Goal: Task Accomplishment & Management: Use online tool/utility

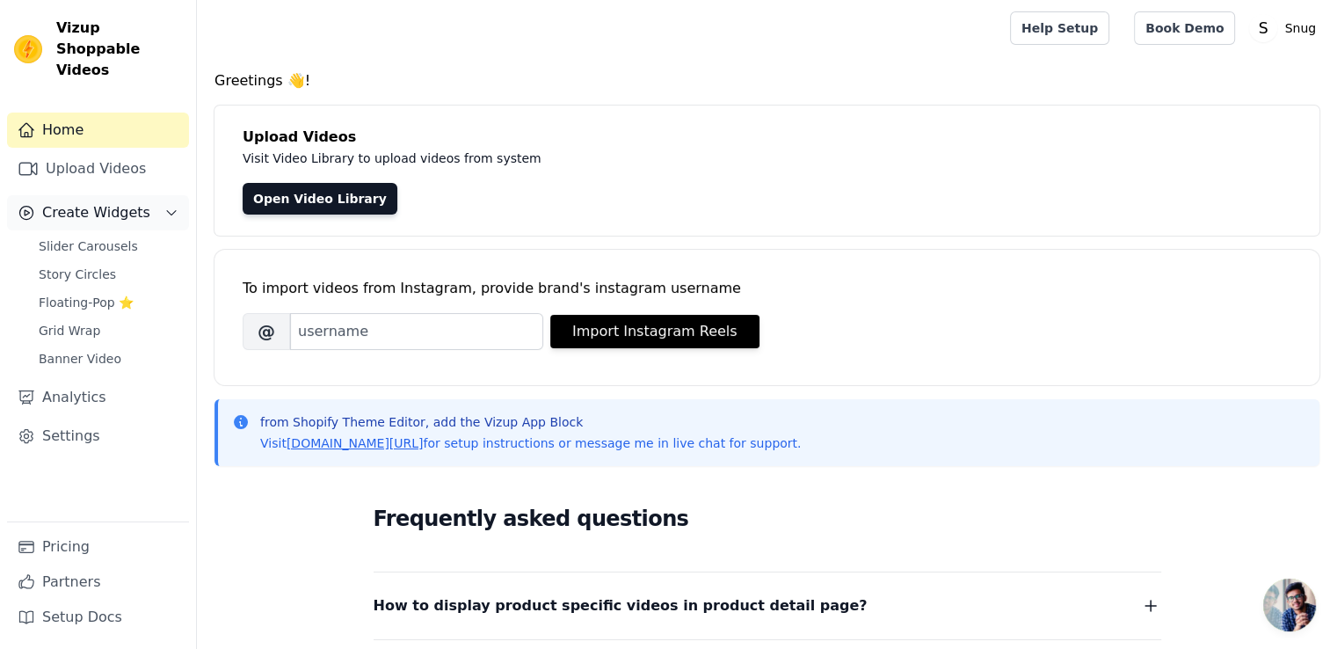
click at [114, 202] on span "Create Widgets" at bounding box center [96, 212] width 108 height 21
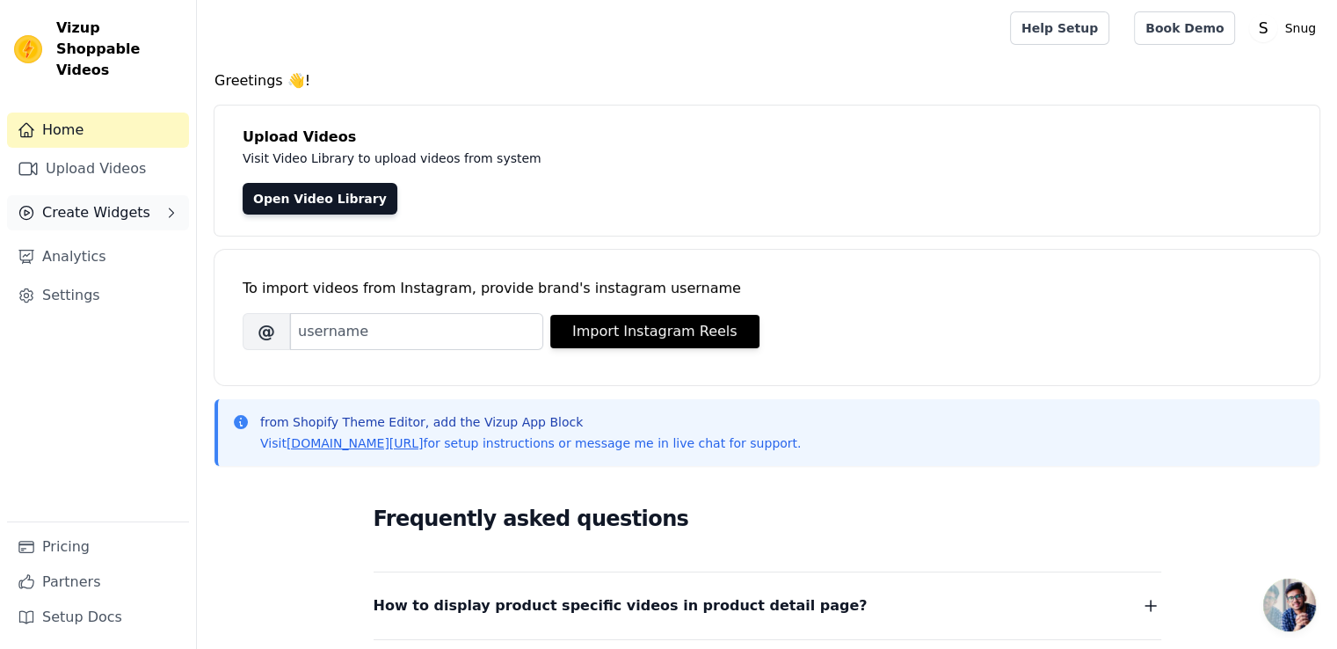
click at [114, 202] on span "Create Widgets" at bounding box center [96, 212] width 108 height 21
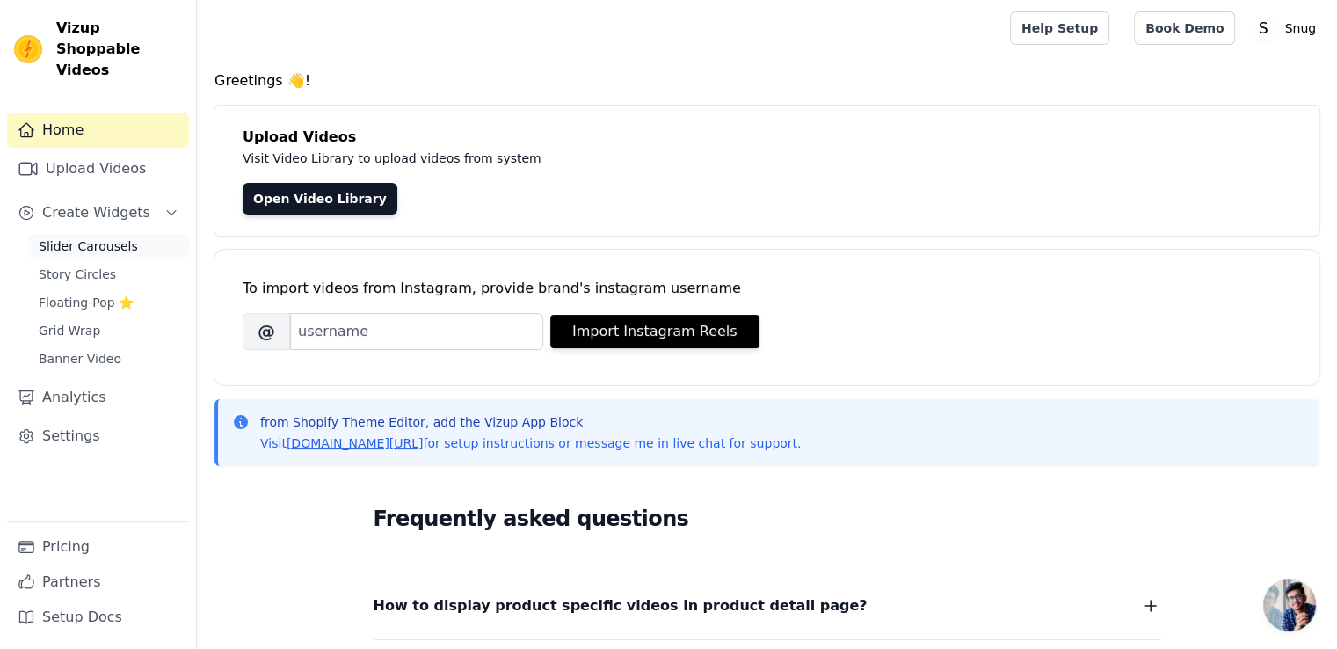
click at [98, 237] on span "Slider Carousels" at bounding box center [88, 246] width 99 height 18
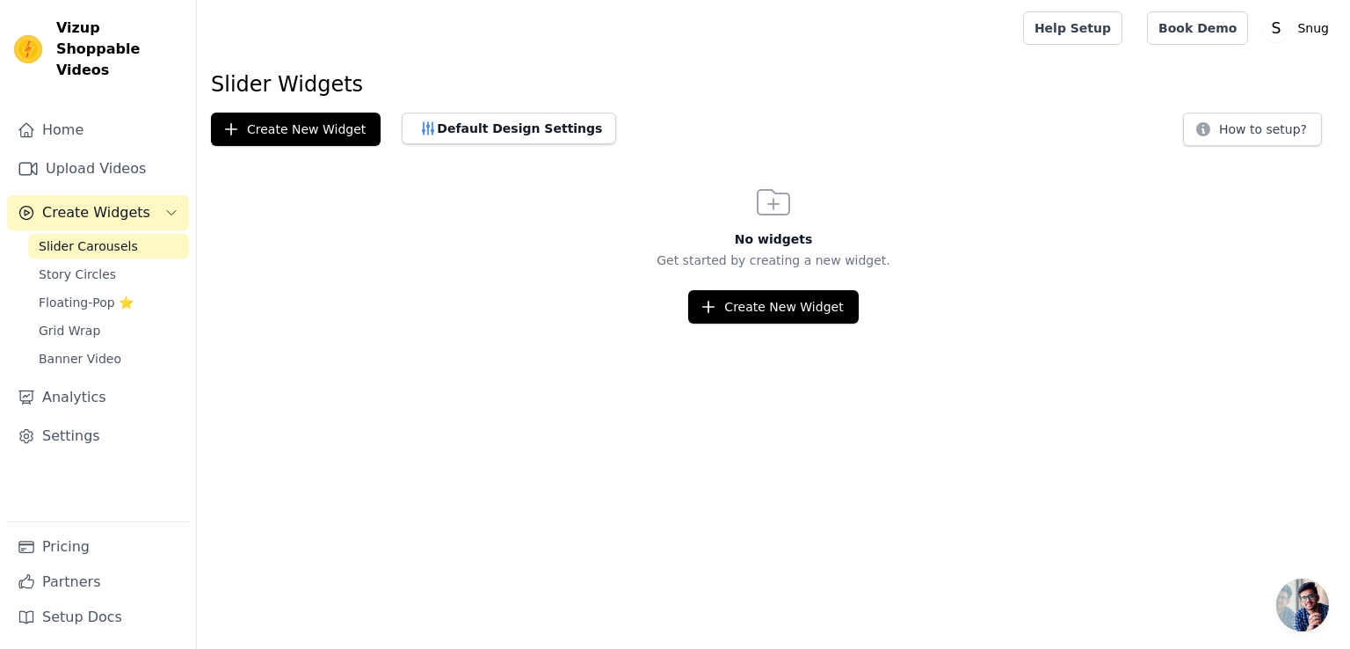
click at [760, 238] on h3 "No widgets" at bounding box center [773, 239] width 1153 height 18
click at [782, 240] on h3 "No widgets" at bounding box center [773, 239] width 1153 height 18
click at [745, 240] on h3 "No widgets" at bounding box center [773, 239] width 1153 height 18
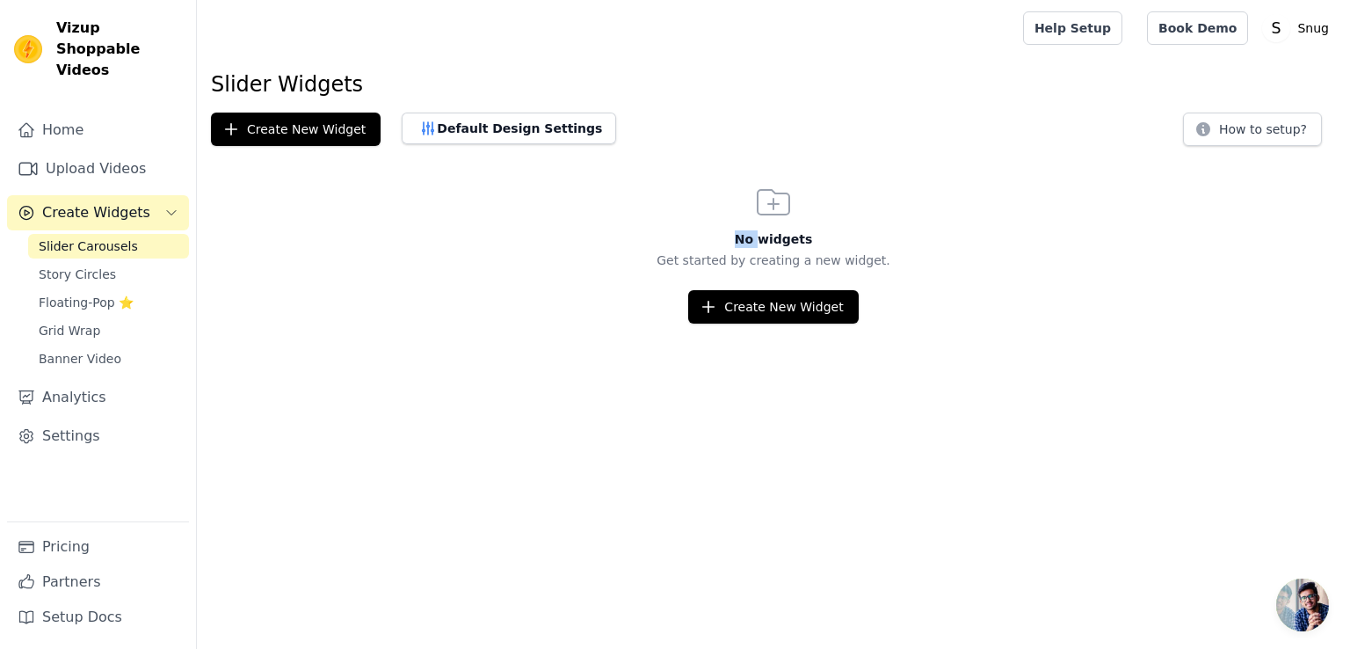
click at [745, 240] on h3 "No widgets" at bounding box center [773, 239] width 1153 height 18
click at [760, 262] on p "Get started by creating a new widget." at bounding box center [773, 260] width 1153 height 18
click at [749, 261] on p "Get started by creating a new widget." at bounding box center [773, 260] width 1153 height 18
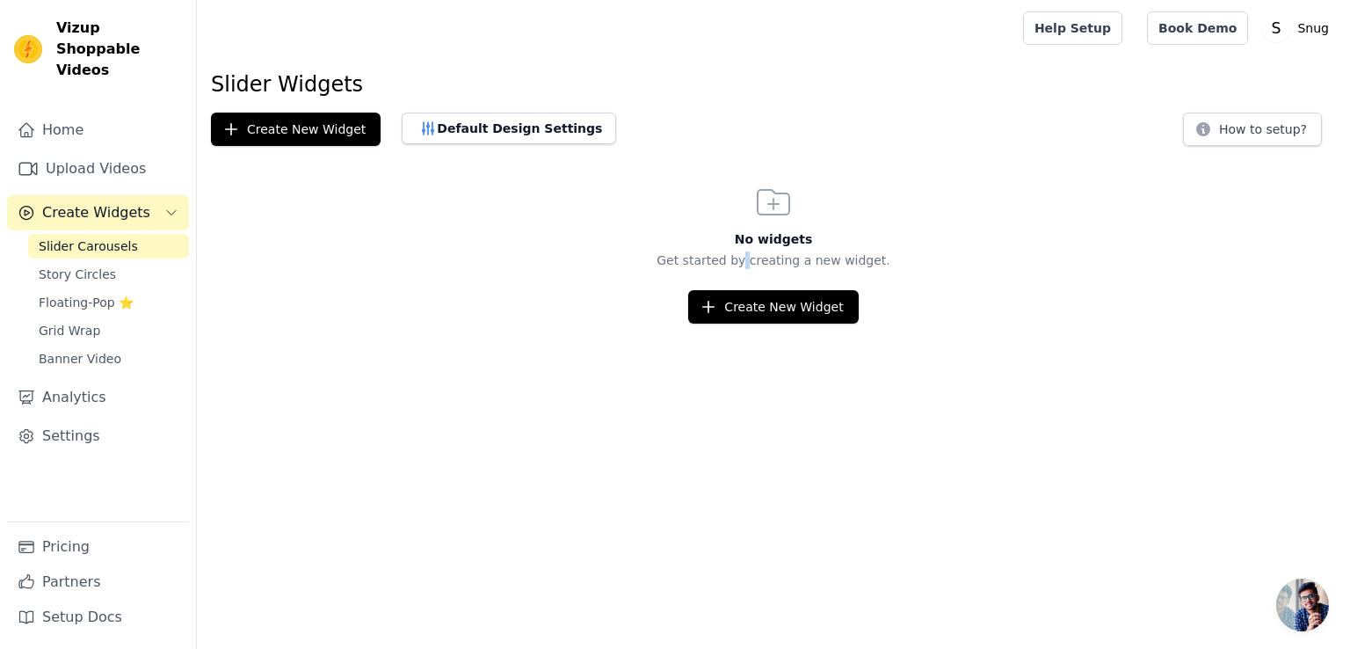
click at [749, 261] on p "Get started by creating a new widget." at bounding box center [773, 260] width 1153 height 18
click at [797, 260] on p "Get started by creating a new widget." at bounding box center [773, 260] width 1153 height 18
click at [807, 260] on p "Get started by creating a new widget." at bounding box center [773, 260] width 1153 height 18
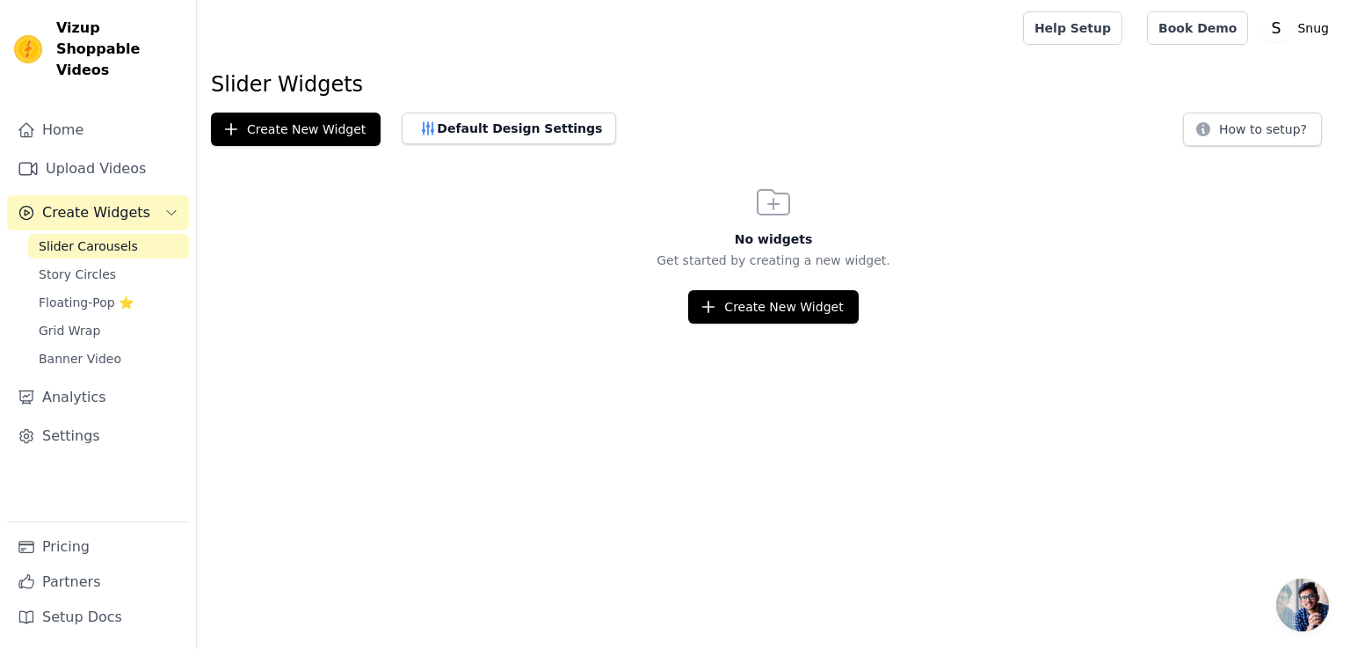
click at [691, 260] on p "Get started by creating a new widget." at bounding box center [773, 260] width 1153 height 18
click at [732, 258] on p "Get started by creating a new widget." at bounding box center [773, 260] width 1153 height 18
click at [790, 324] on html "Vizup Shoppable Videos Home Upload Videos Create Widgets Slider Carousels Story…" at bounding box center [675, 162] width 1350 height 324
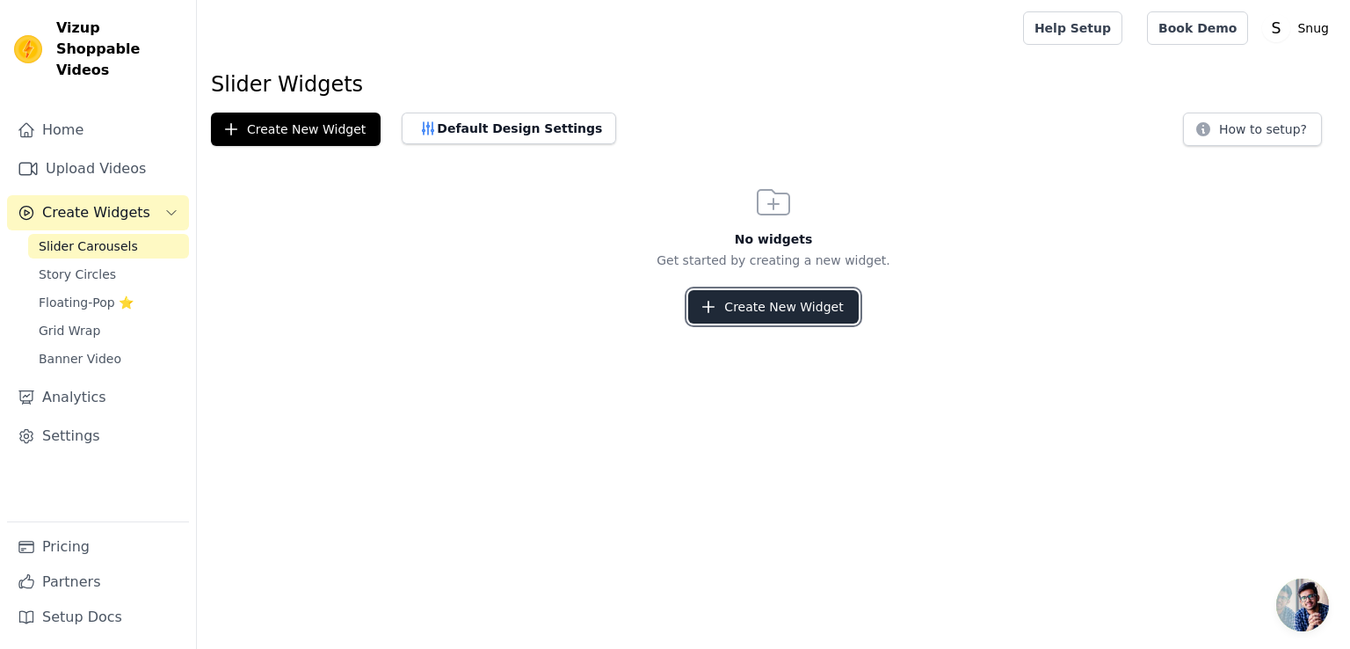
click at [779, 310] on button "Create New Widget" at bounding box center [773, 306] width 170 height 33
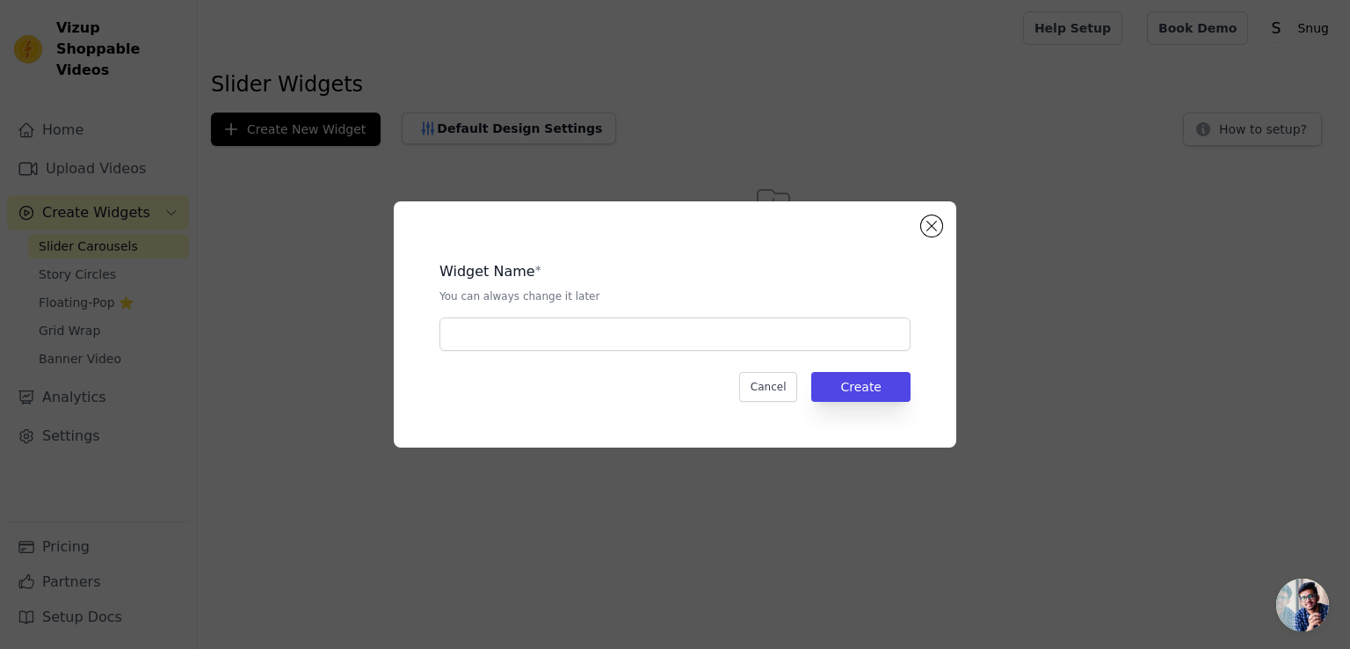
click at [657, 353] on div "Widget Name * You can always change it later Cancel Create" at bounding box center [675, 324] width 506 height 190
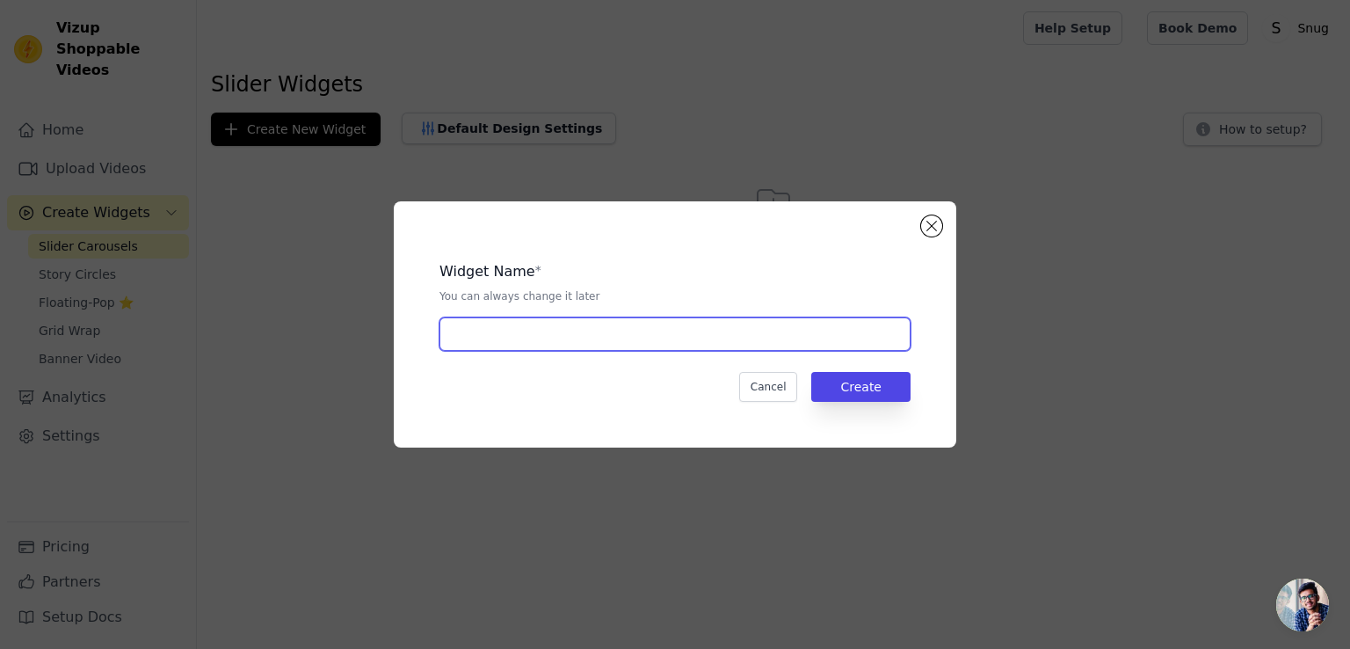
click at [647, 338] on input "text" at bounding box center [675, 333] width 471 height 33
type input "Shoppable"
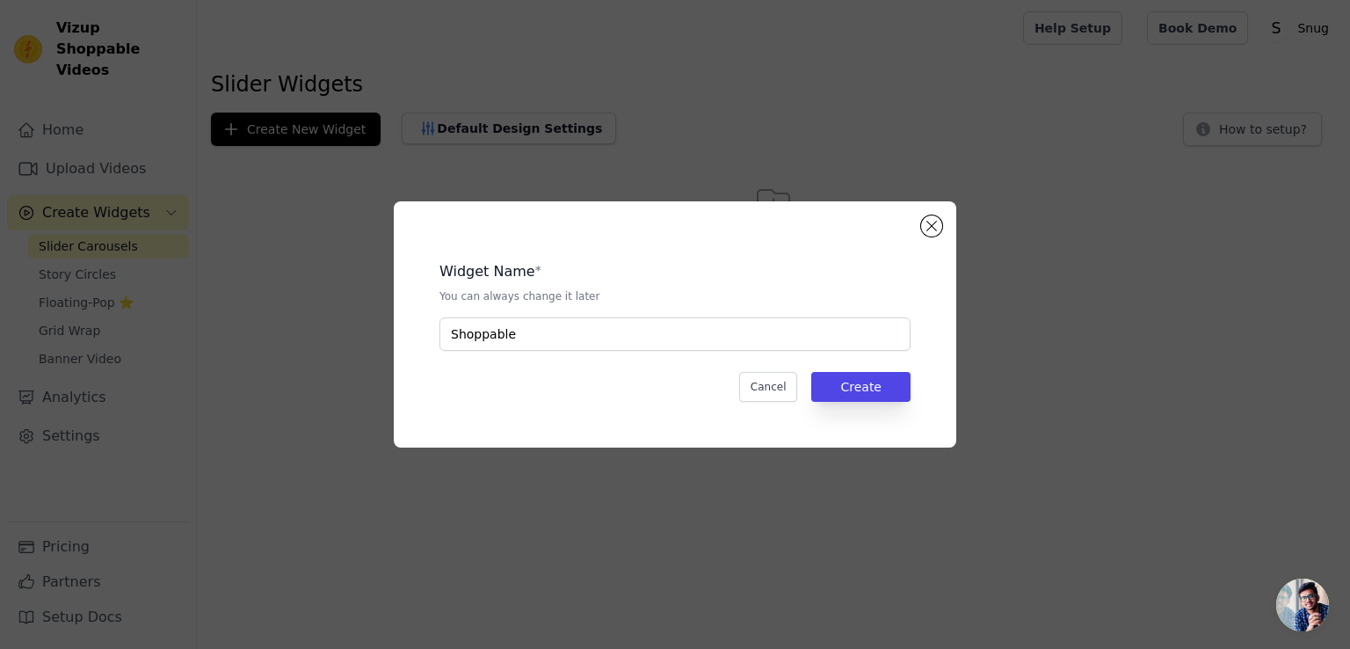
click at [865, 404] on div "Widget Name * You can always change it later Shoppable Cancel Create" at bounding box center [675, 324] width 506 height 190
click at [869, 402] on div "Widget Name * You can always change it later Shoppable Cancel Create" at bounding box center [675, 324] width 506 height 190
click at [869, 400] on button "Create" at bounding box center [860, 387] width 99 height 30
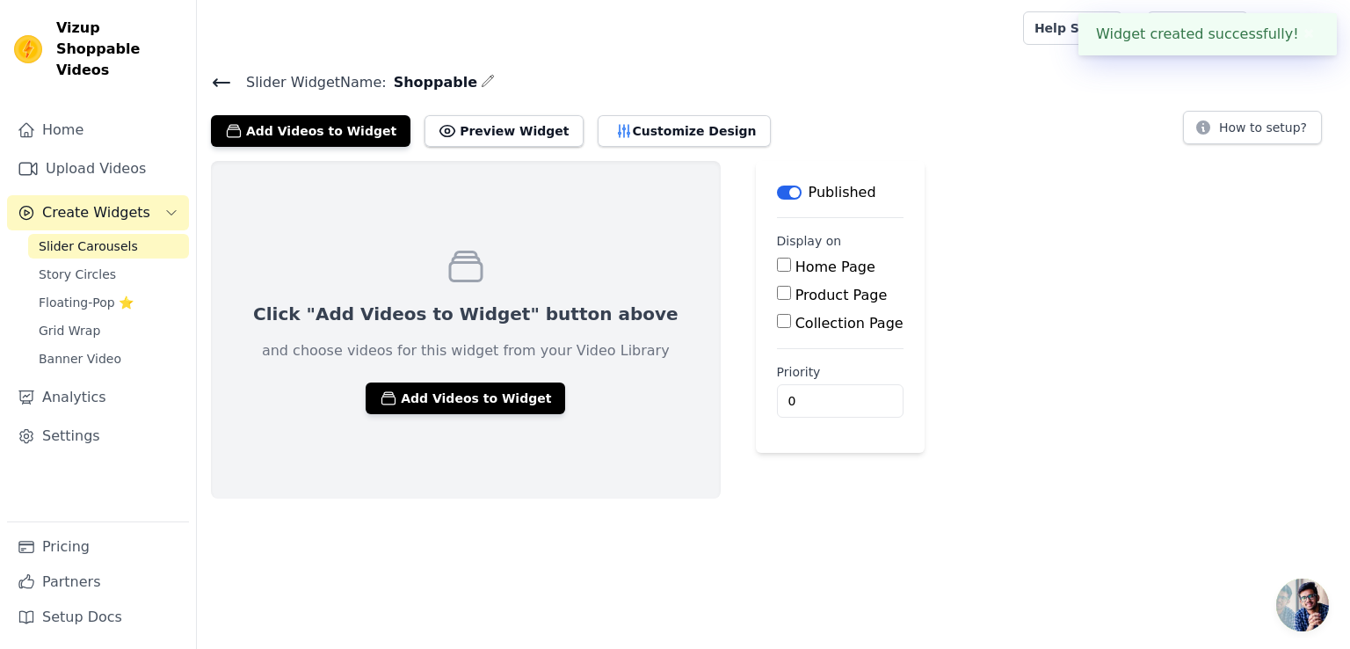
click at [796, 268] on label "Home Page" at bounding box center [836, 266] width 80 height 17
click at [777, 268] on input "Home Page" at bounding box center [784, 265] width 14 height 14
checkbox input "true"
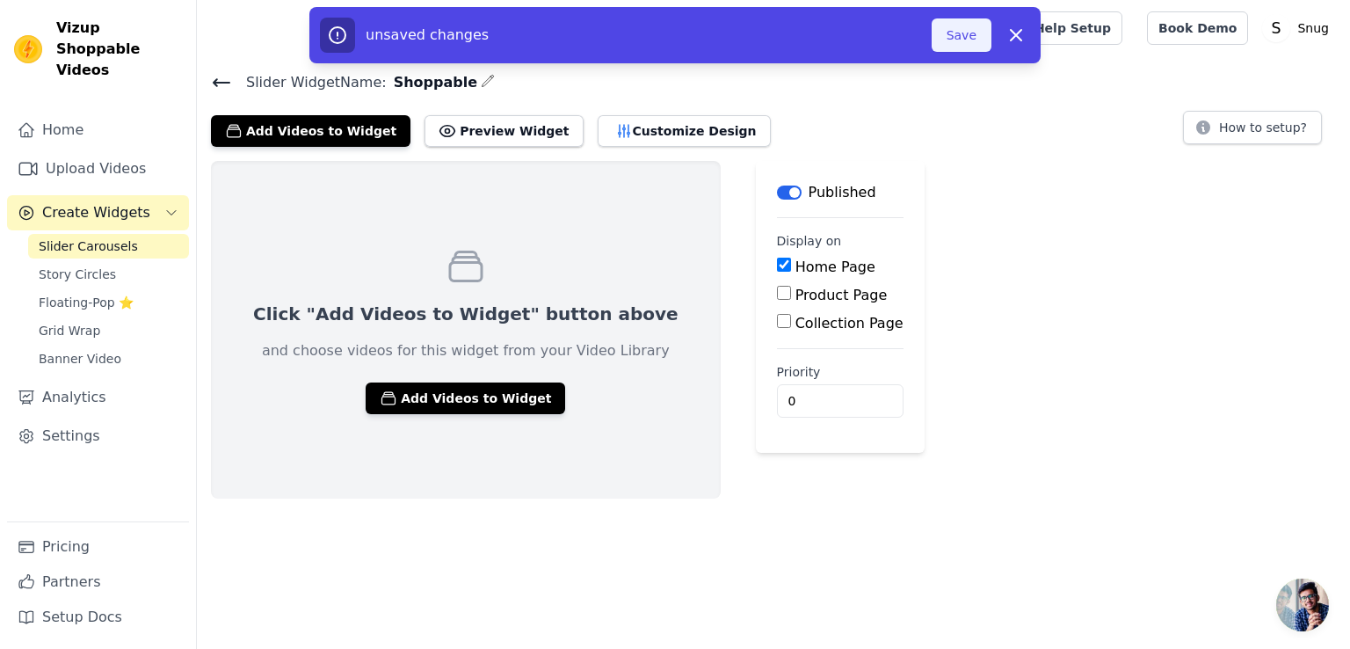
click at [959, 44] on button "Save" at bounding box center [962, 34] width 60 height 33
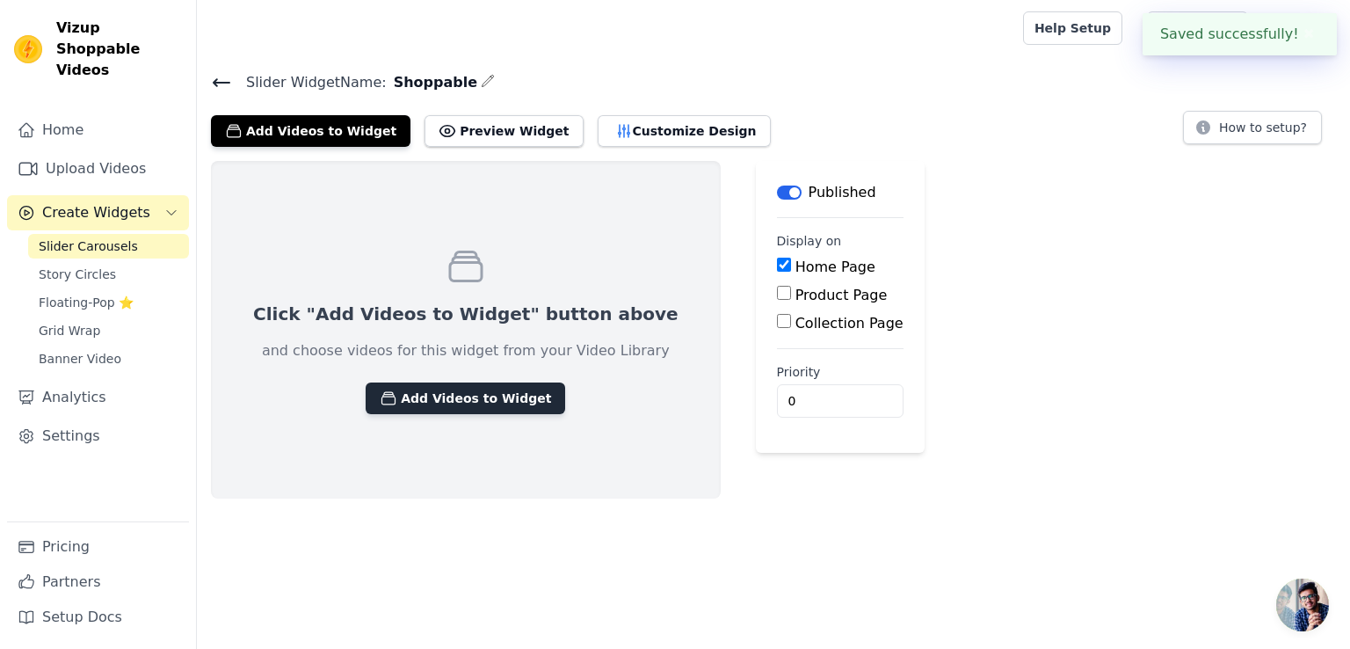
click at [452, 398] on button "Add Videos to Widget" at bounding box center [466, 398] width 200 height 32
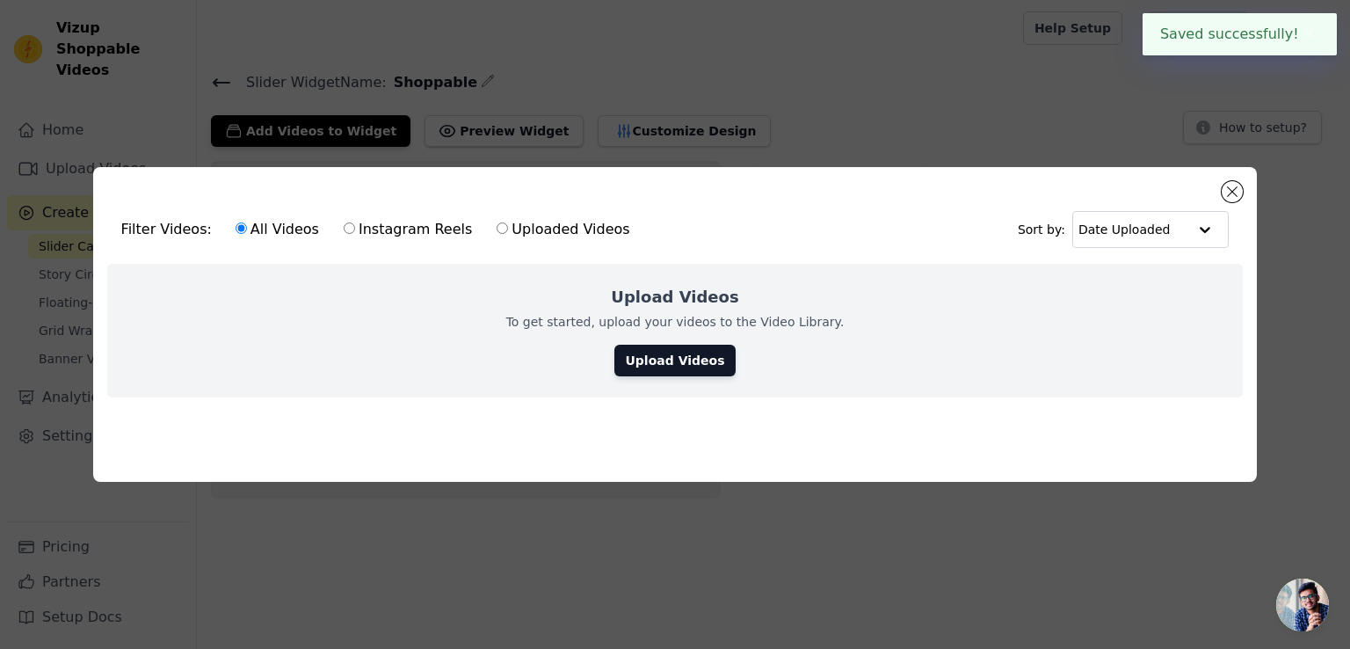
click at [343, 219] on label "Instagram Reels" at bounding box center [408, 229] width 130 height 23
click at [344, 222] on input "Instagram Reels" at bounding box center [349, 227] width 11 height 11
radio input "true"
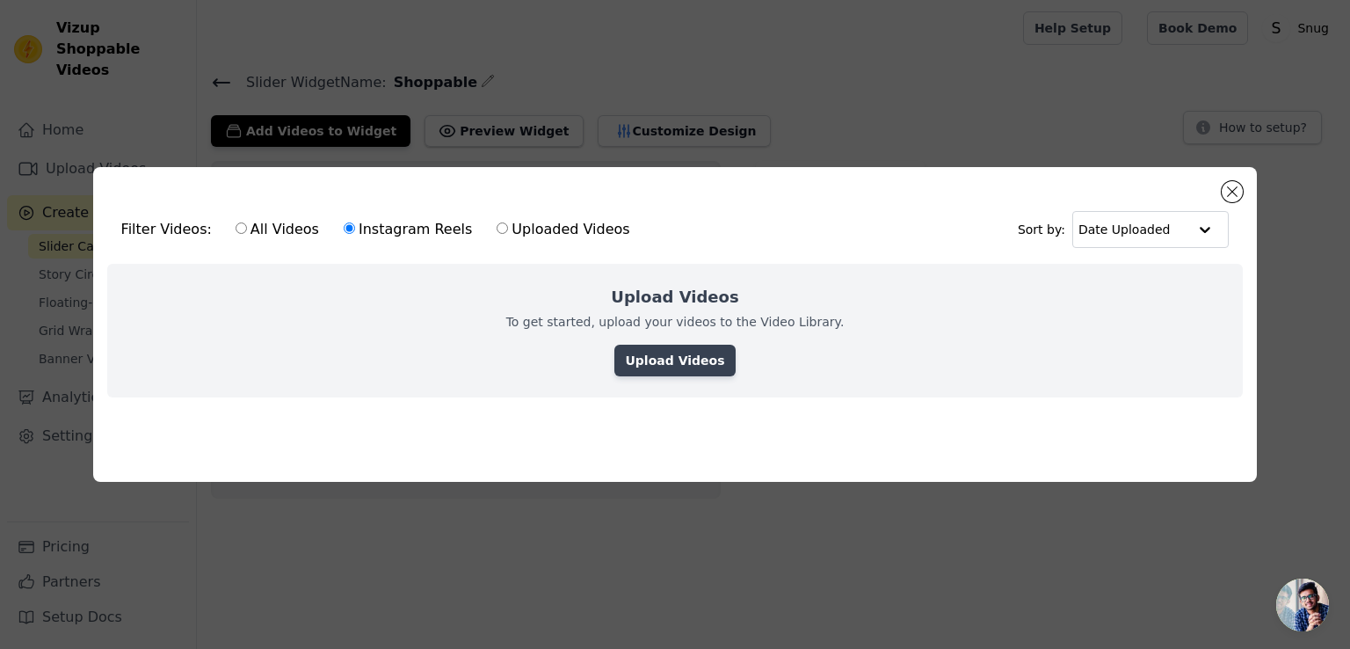
click at [659, 363] on link "Upload Videos" at bounding box center [675, 361] width 120 height 32
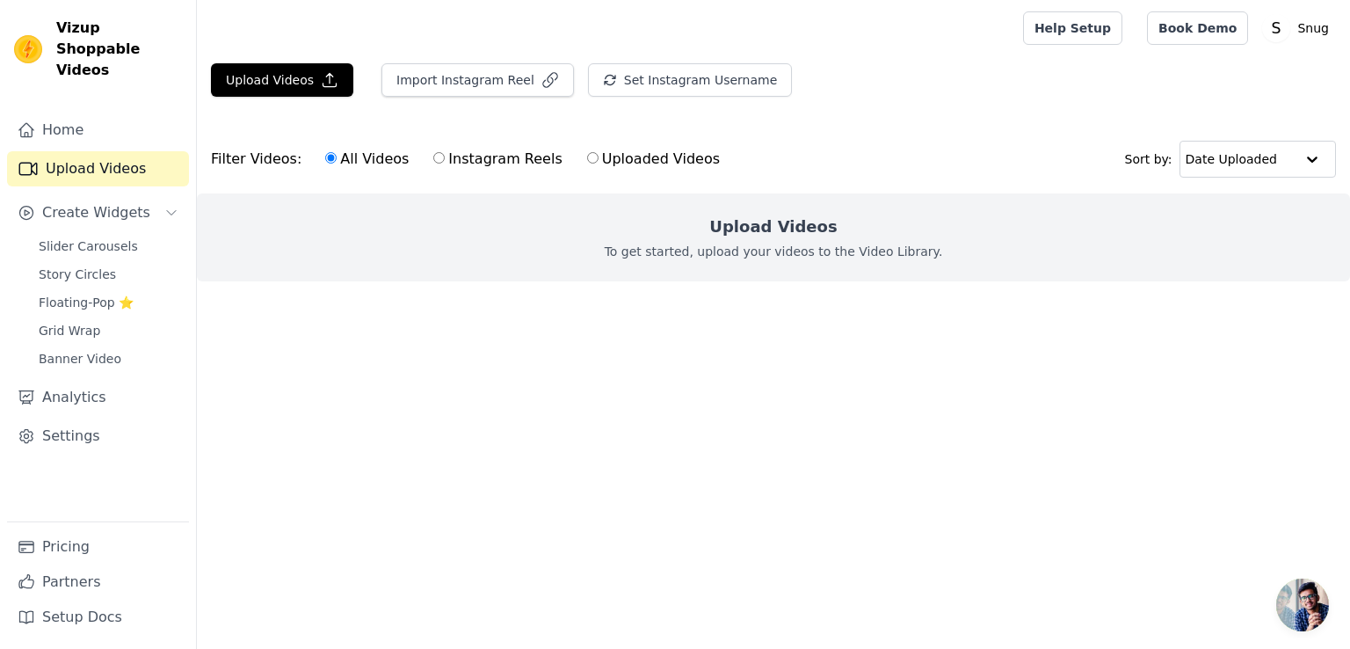
click at [491, 164] on label "Instagram Reels" at bounding box center [498, 159] width 130 height 23
click at [445, 164] on input "Instagram Reels" at bounding box center [438, 157] width 11 height 11
radio input "true"
click at [788, 271] on div "Upload Videos To get started, upload your videos to the Video Library." at bounding box center [773, 237] width 1153 height 88
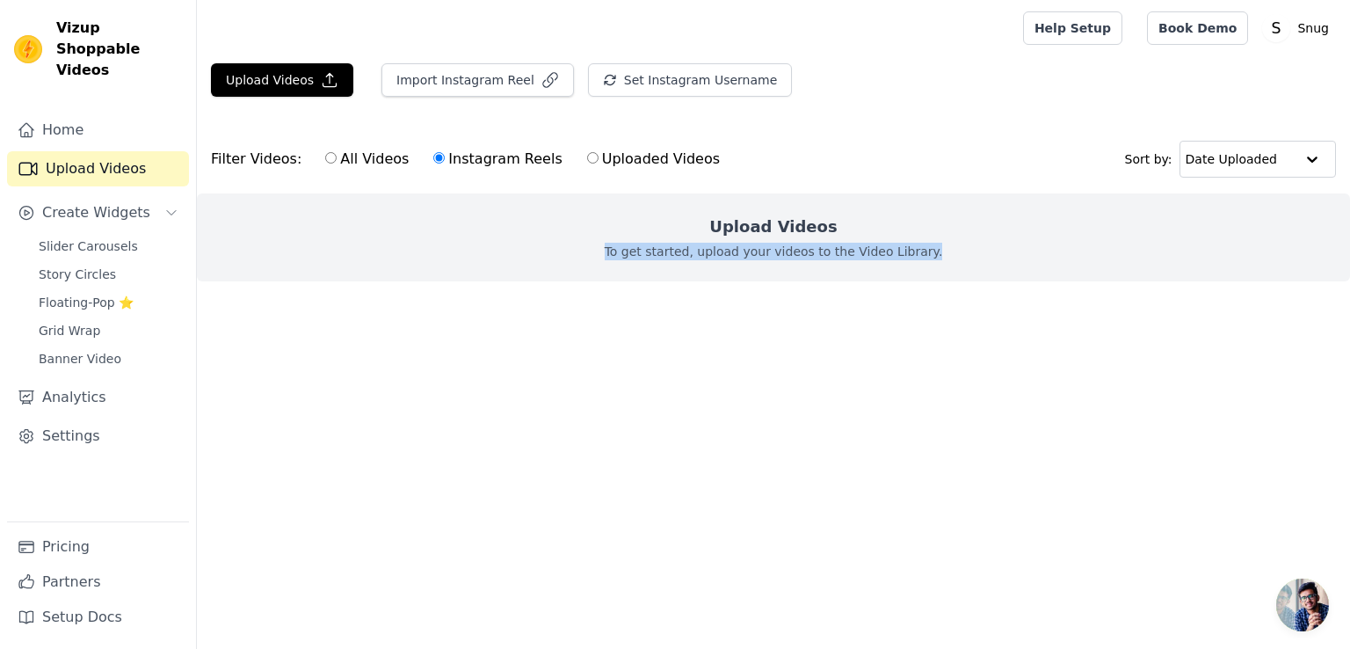
click at [788, 271] on div "Upload Videos To get started, upload your videos to the Video Library." at bounding box center [773, 237] width 1153 height 88
click at [378, 160] on label "All Videos" at bounding box center [366, 159] width 85 height 23
click at [337, 160] on input "All Videos" at bounding box center [330, 157] width 11 height 11
radio input "true"
click at [605, 161] on label "Uploaded Videos" at bounding box center [653, 159] width 135 height 23
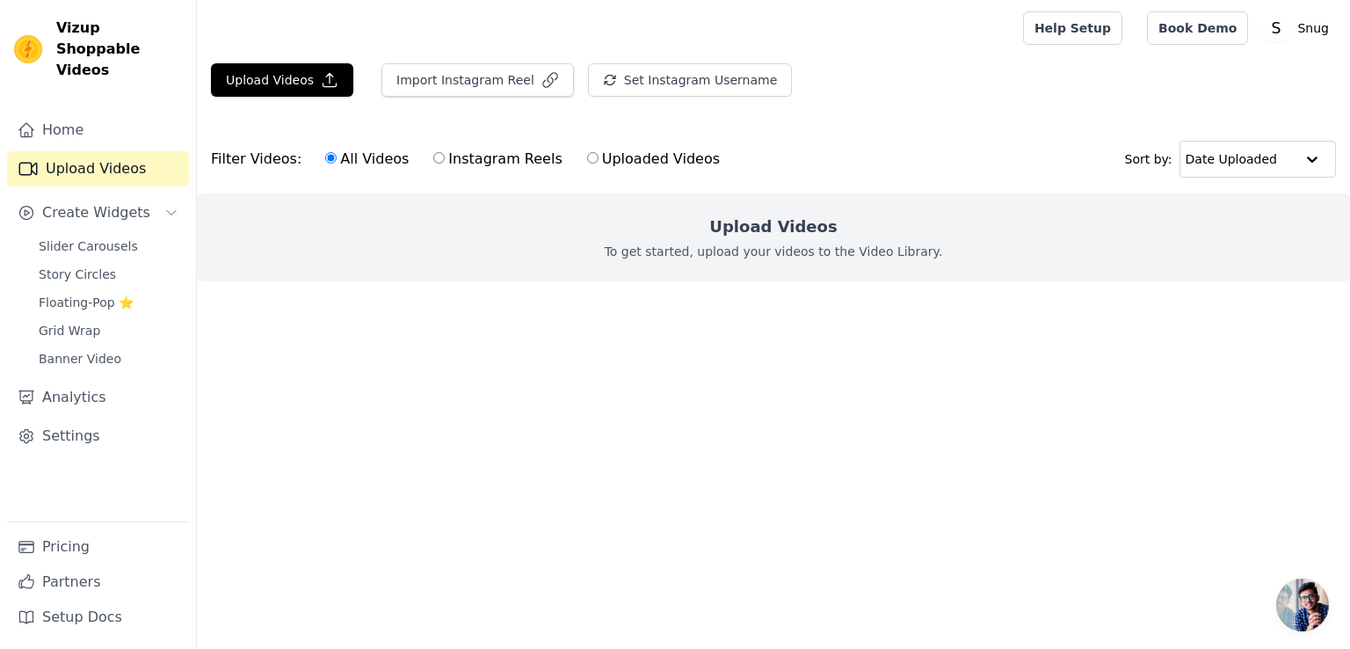
click at [599, 161] on input "Uploaded Videos" at bounding box center [592, 157] width 11 height 11
radio input "true"
click at [475, 159] on label "Instagram Reels" at bounding box center [498, 159] width 130 height 23
click at [445, 159] on input "Instagram Reels" at bounding box center [438, 157] width 11 height 11
radio input "true"
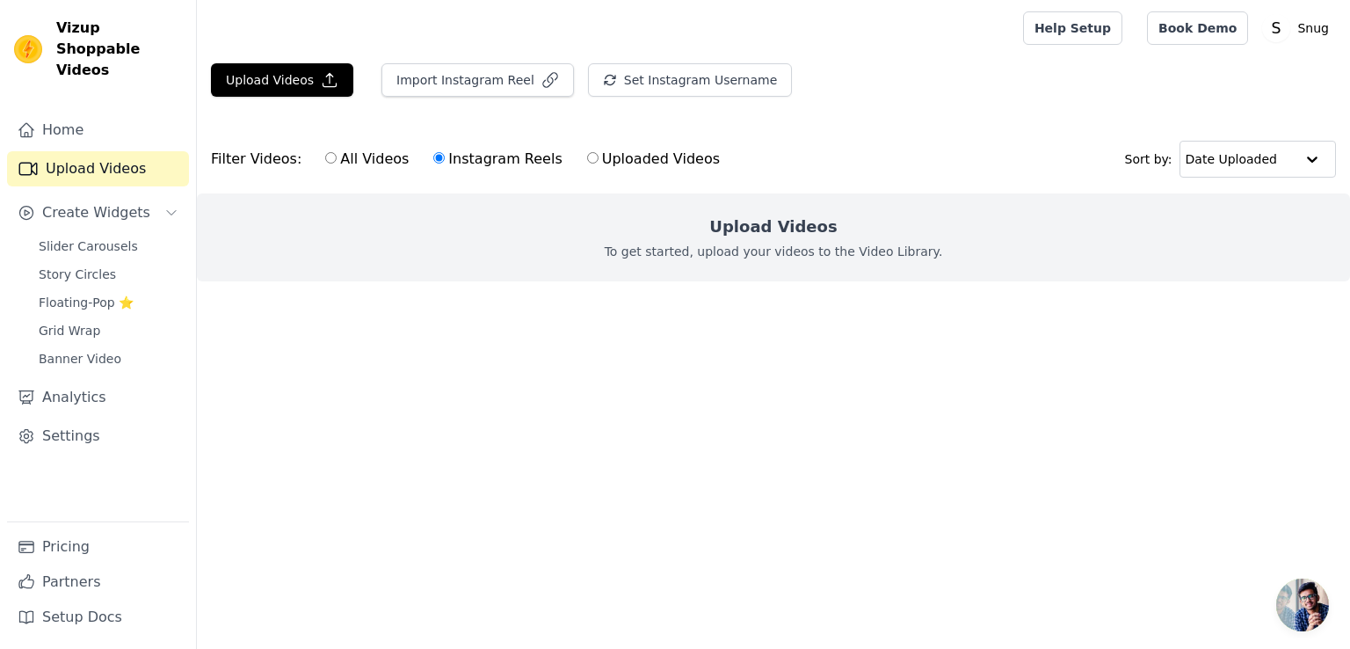
click at [775, 233] on h2 "Upload Videos" at bounding box center [772, 227] width 127 height 25
click at [772, 251] on p "To get started, upload your videos to the Video Library." at bounding box center [774, 252] width 338 height 18
click at [743, 251] on p "To get started, upload your videos to the Video Library." at bounding box center [774, 252] width 338 height 18
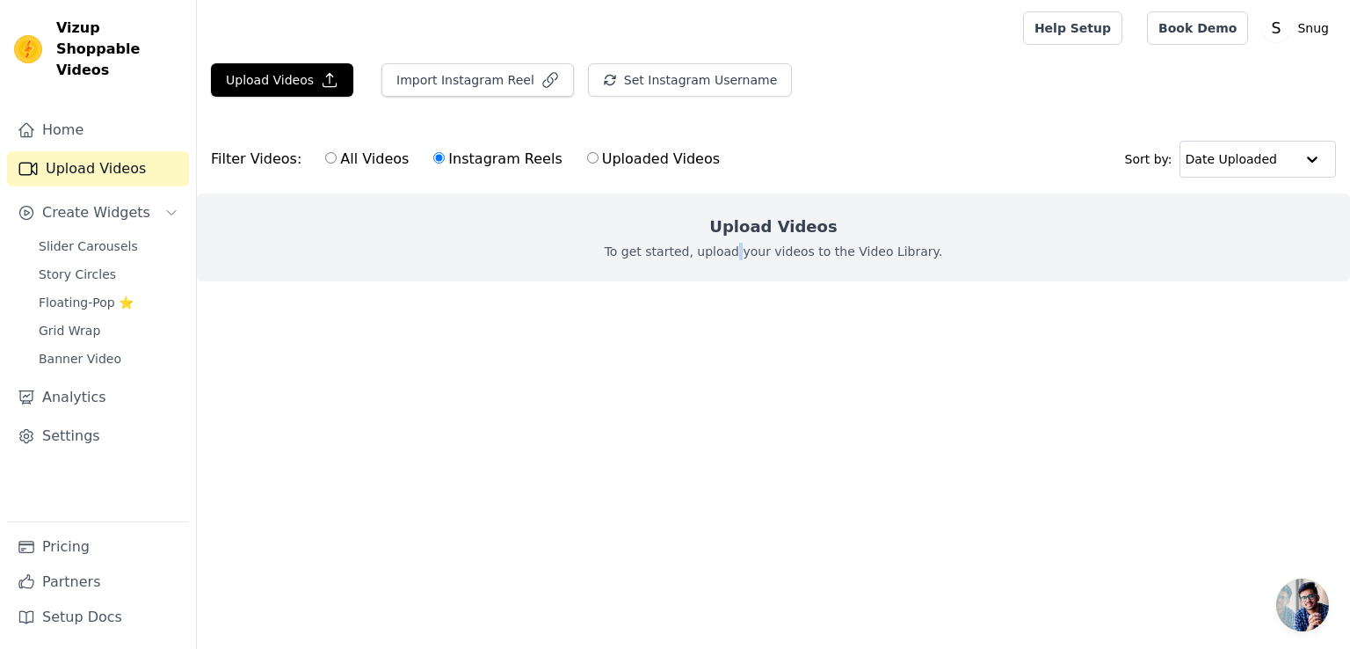
click at [743, 251] on p "To get started, upload your videos to the Video Library." at bounding box center [774, 252] width 338 height 18
click at [693, 249] on p "To get started, upload your videos to the Video Library." at bounding box center [774, 252] width 338 height 18
click at [696, 251] on p "To get started, upload your videos to the Video Library." at bounding box center [774, 252] width 338 height 18
click at [703, 252] on p "To get started, upload your videos to the Video Library." at bounding box center [774, 252] width 338 height 18
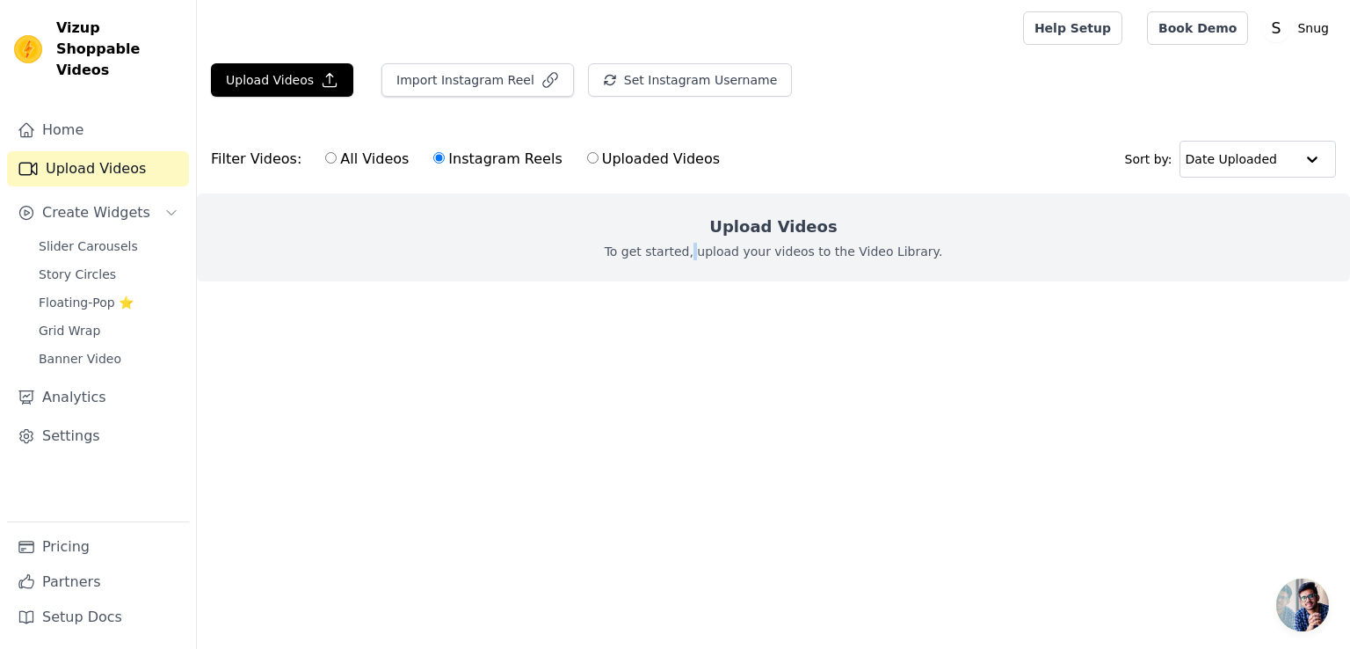
click at [703, 252] on p "To get started, upload your videos to the Video Library." at bounding box center [774, 252] width 338 height 18
click at [658, 251] on p "To get started, upload your videos to the Video Library." at bounding box center [774, 252] width 338 height 18
click at [633, 247] on p "To get started, upload your videos to the Video Library." at bounding box center [774, 252] width 338 height 18
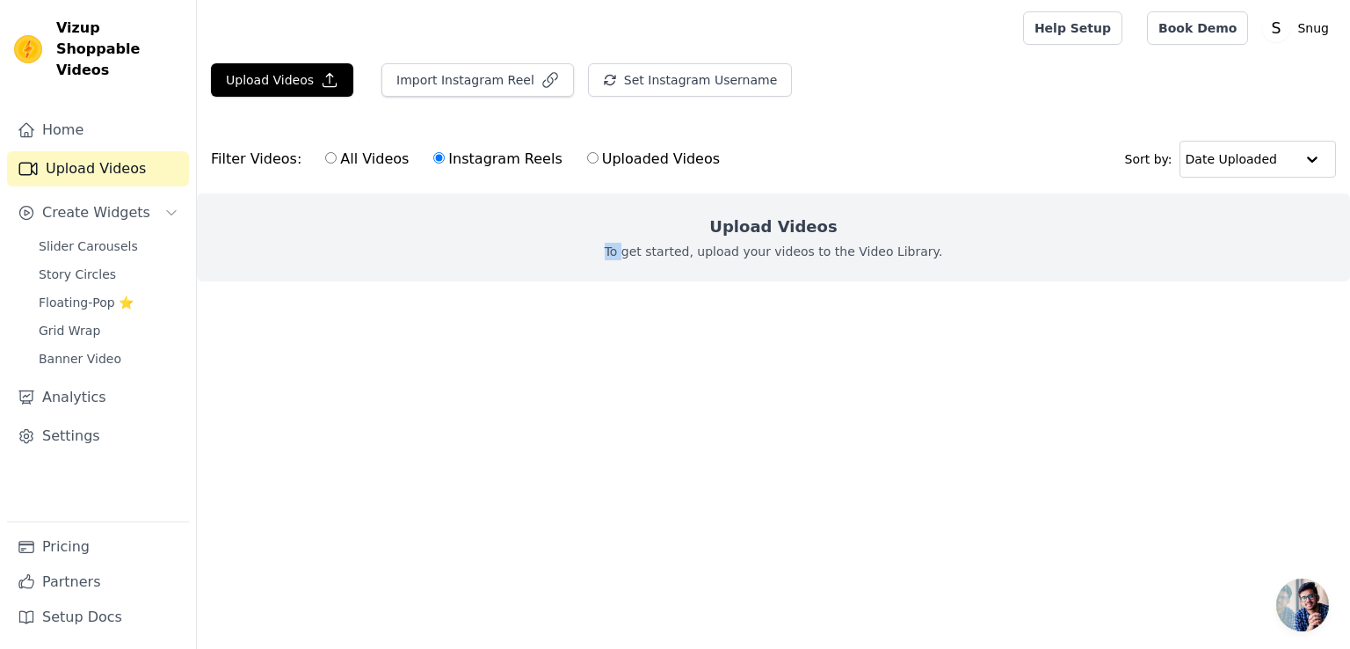
click at [639, 251] on p "To get started, upload your videos to the Video Library." at bounding box center [774, 252] width 338 height 18
click at [636, 253] on p "To get started, upload your videos to the Video Library." at bounding box center [774, 252] width 338 height 18
click at [878, 249] on p "To get started, upload your videos to the Video Library." at bounding box center [774, 252] width 338 height 18
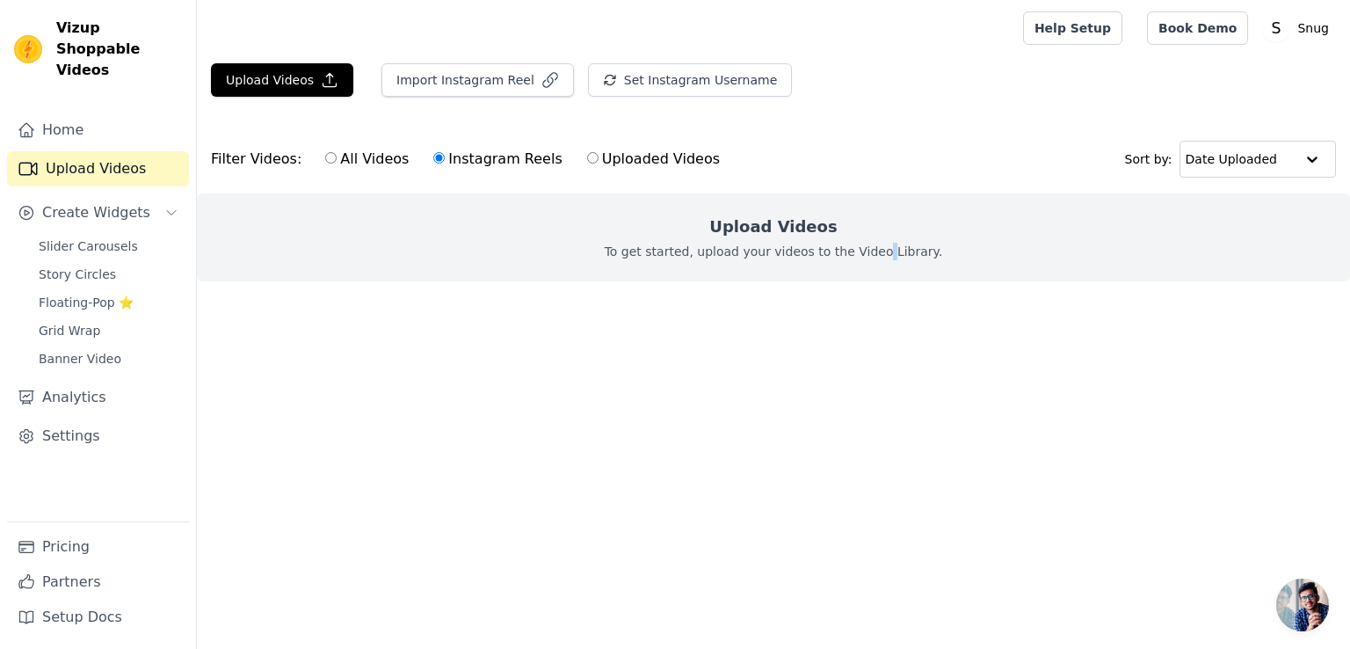
click at [878, 249] on p "To get started, upload your videos to the Video Library." at bounding box center [774, 252] width 338 height 18
click at [916, 245] on p "To get started, upload your videos to the Video Library." at bounding box center [774, 252] width 338 height 18
click at [367, 145] on div "All Videos Instagram Reels Uploaded Videos" at bounding box center [523, 159] width 414 height 40
click at [362, 150] on label "All Videos" at bounding box center [366, 159] width 85 height 23
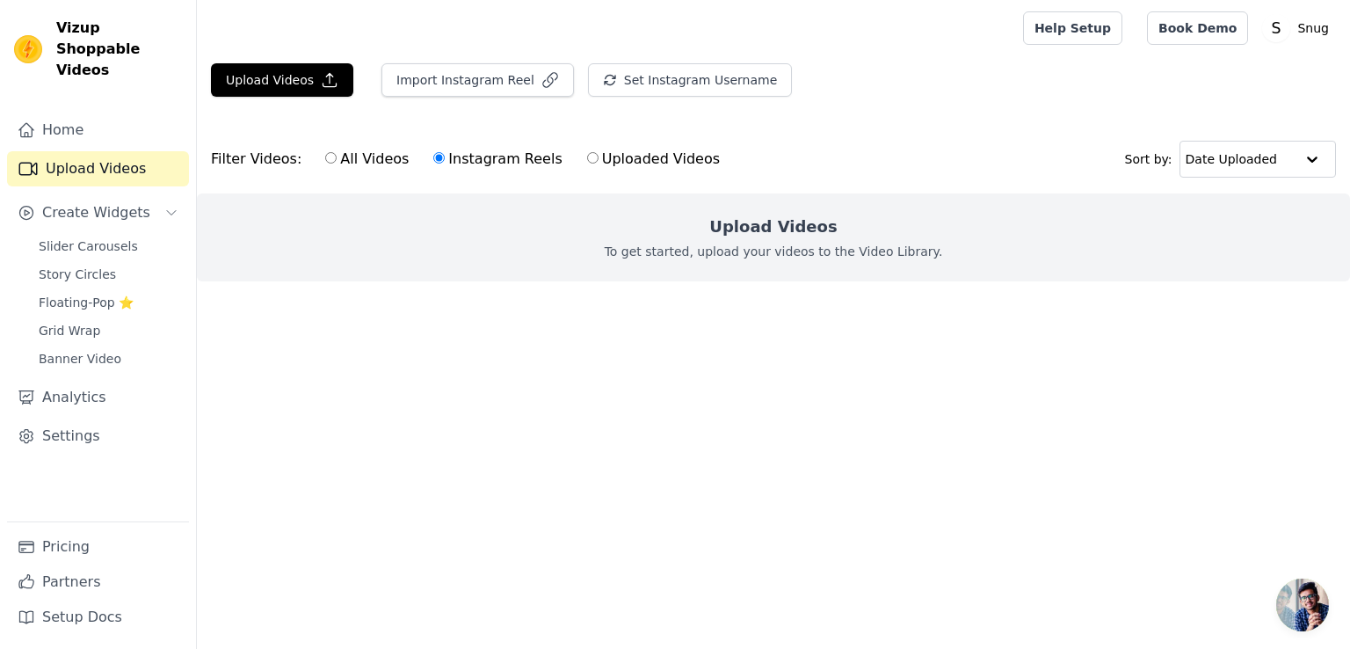
click at [337, 152] on input "All Videos" at bounding box center [330, 157] width 11 height 11
radio input "true"
click at [459, 158] on label "Instagram Reels" at bounding box center [498, 159] width 130 height 23
click at [445, 158] on input "Instagram Reels" at bounding box center [438, 157] width 11 height 11
radio input "true"
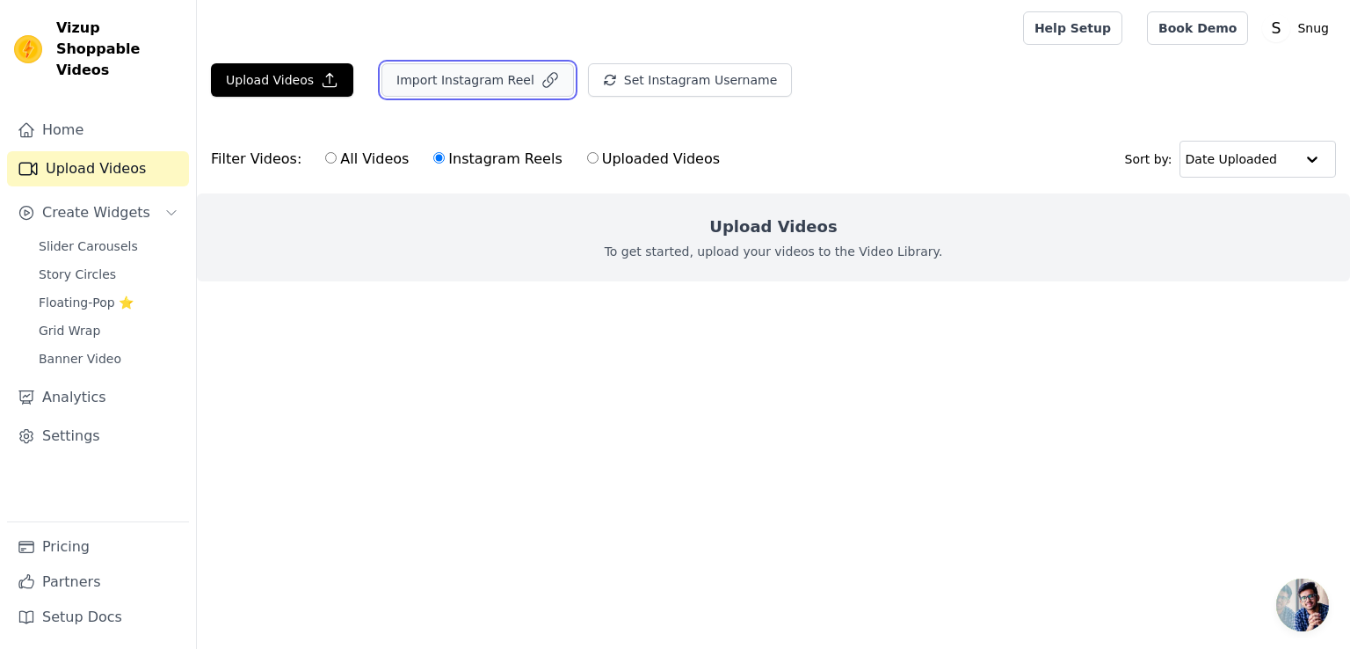
click at [424, 92] on button "Import Instagram Reel" at bounding box center [478, 79] width 193 height 33
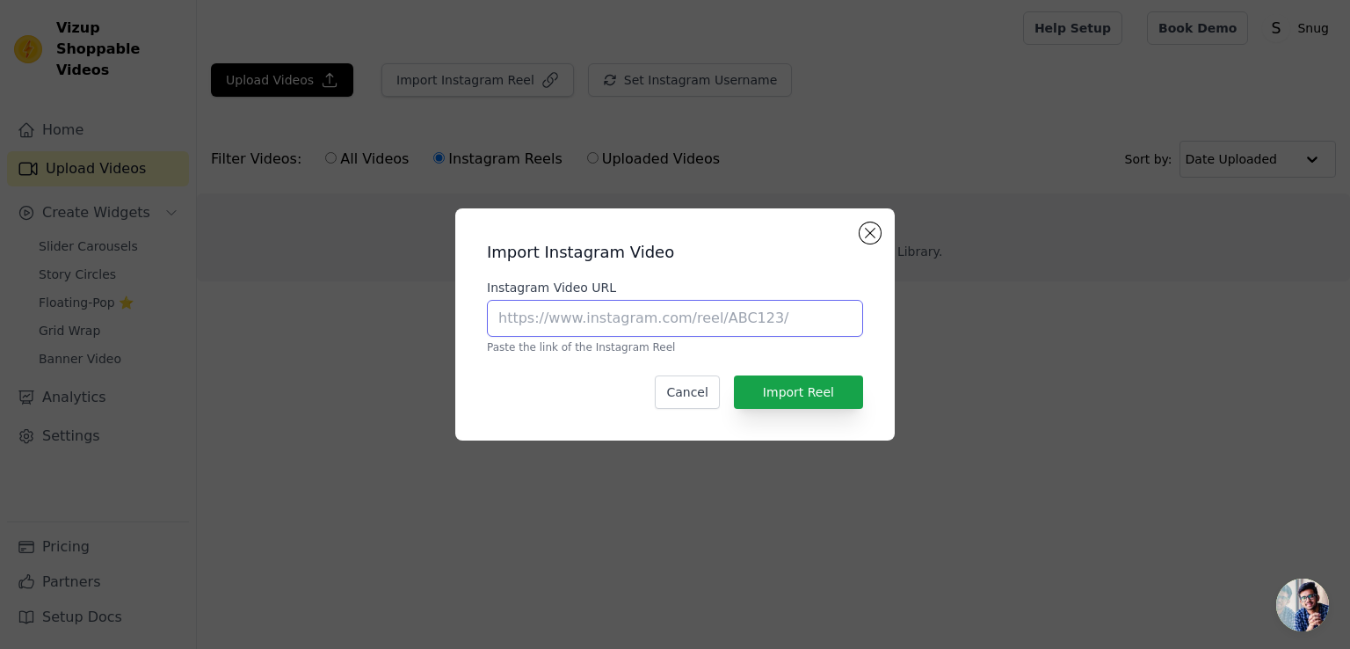
click at [685, 322] on input "Instagram Video URL" at bounding box center [675, 318] width 376 height 37
click at [878, 233] on button "Close modal" at bounding box center [870, 232] width 21 height 21
